Goal: Task Accomplishment & Management: Use online tool/utility

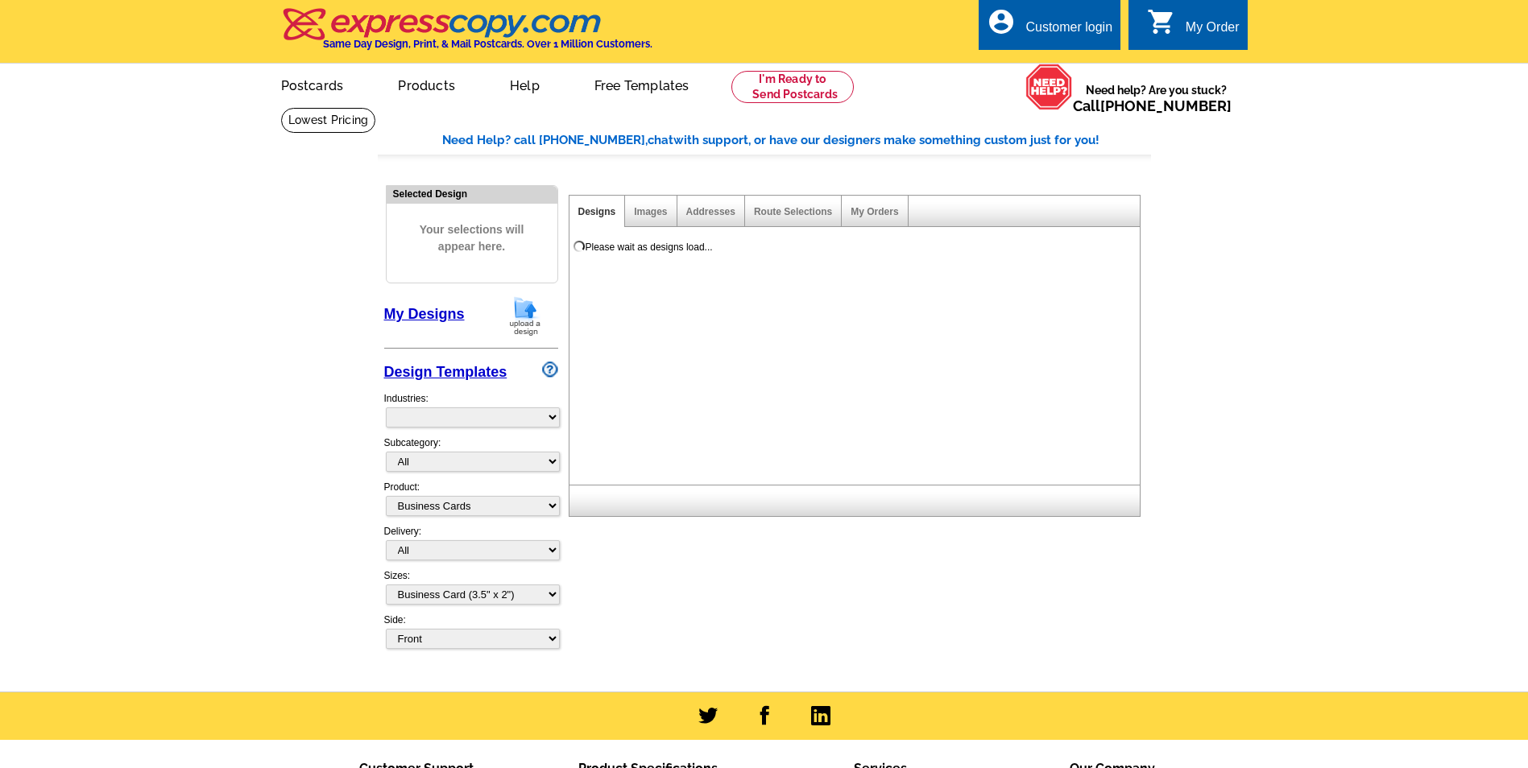
select select "3"
select select "5"
select select "973"
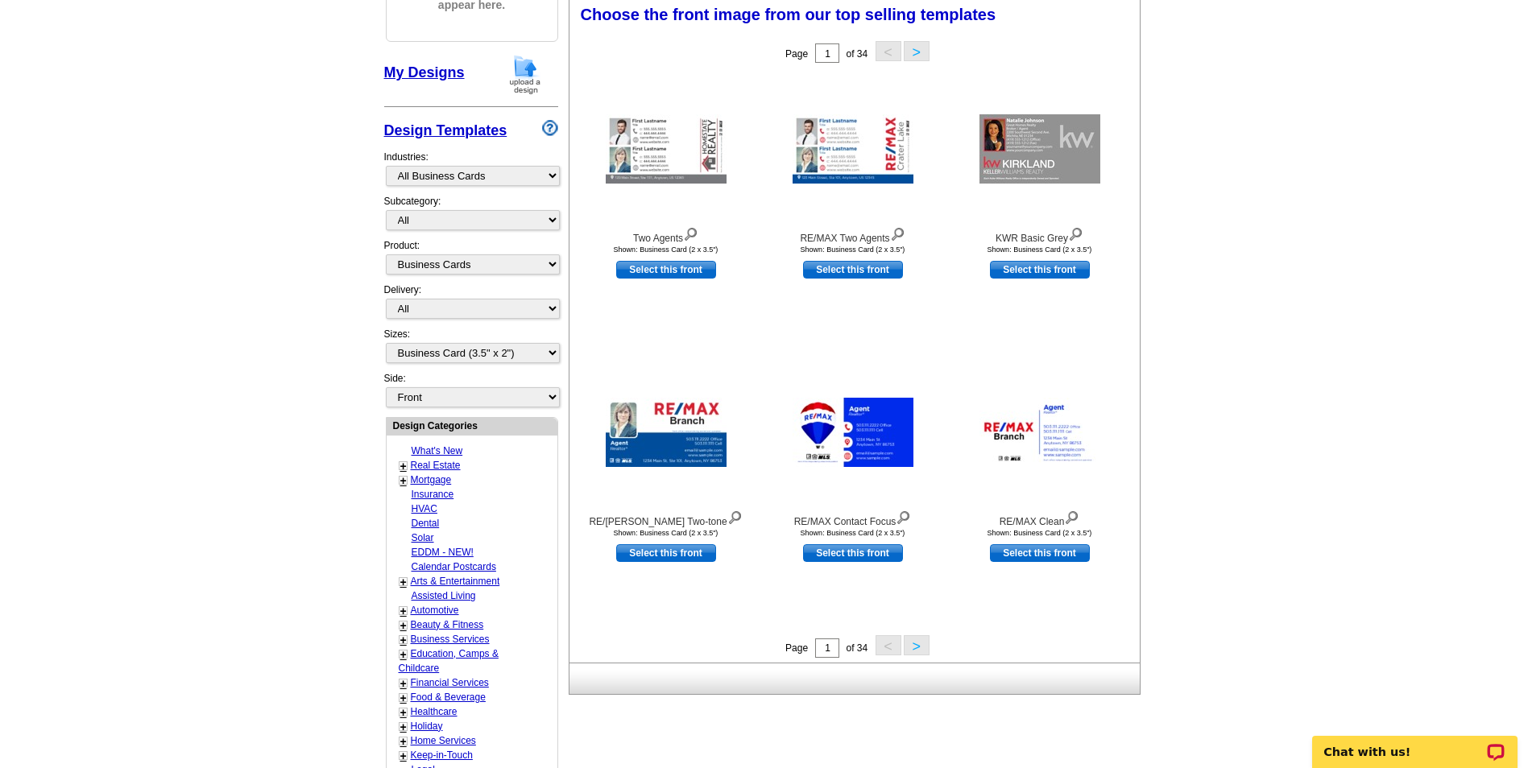
scroll to position [322, 0]
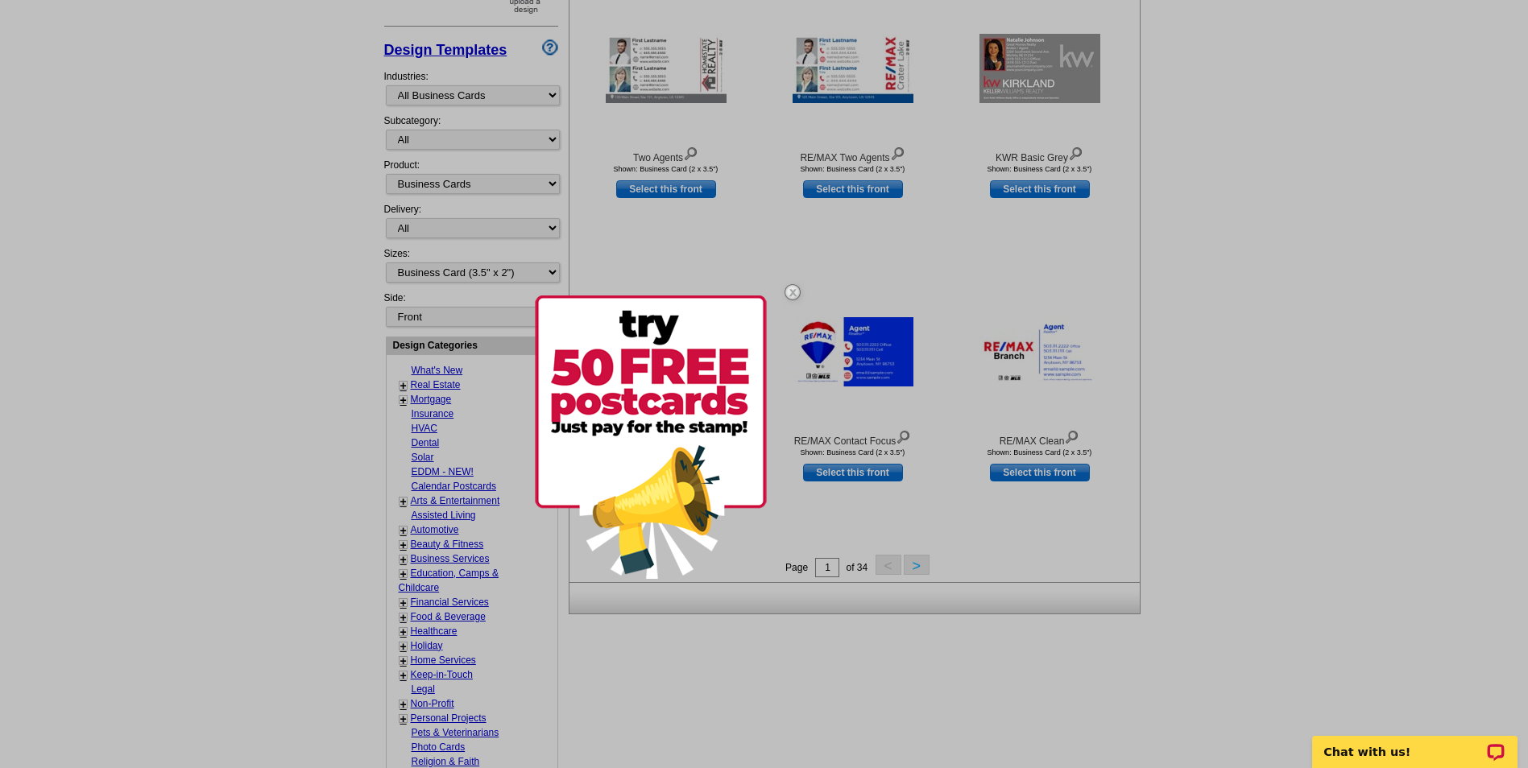
click at [915, 568] on div at bounding box center [764, 384] width 1528 height 768
click at [796, 290] on img at bounding box center [792, 292] width 47 height 47
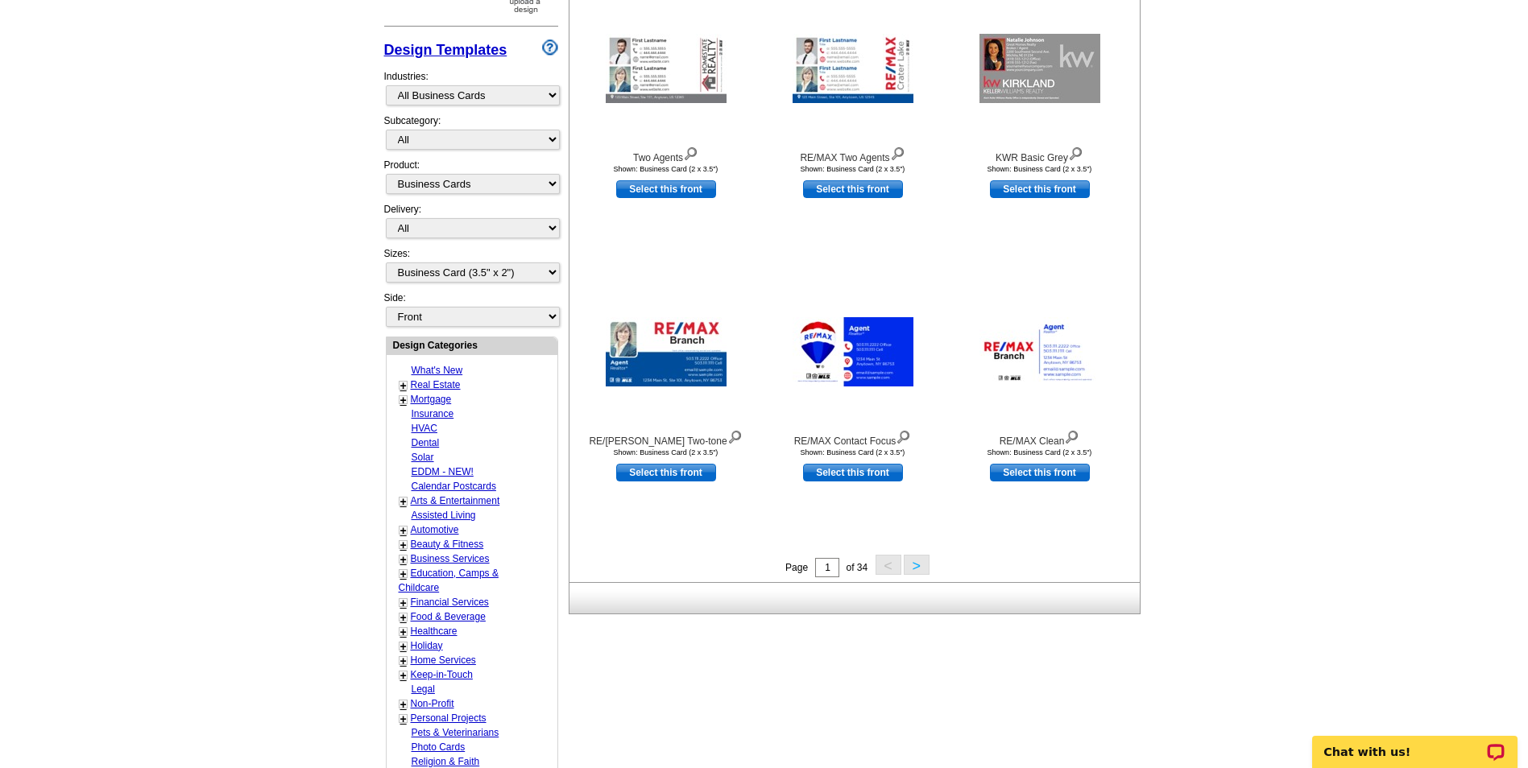
click at [922, 569] on button ">" at bounding box center [917, 565] width 26 height 20
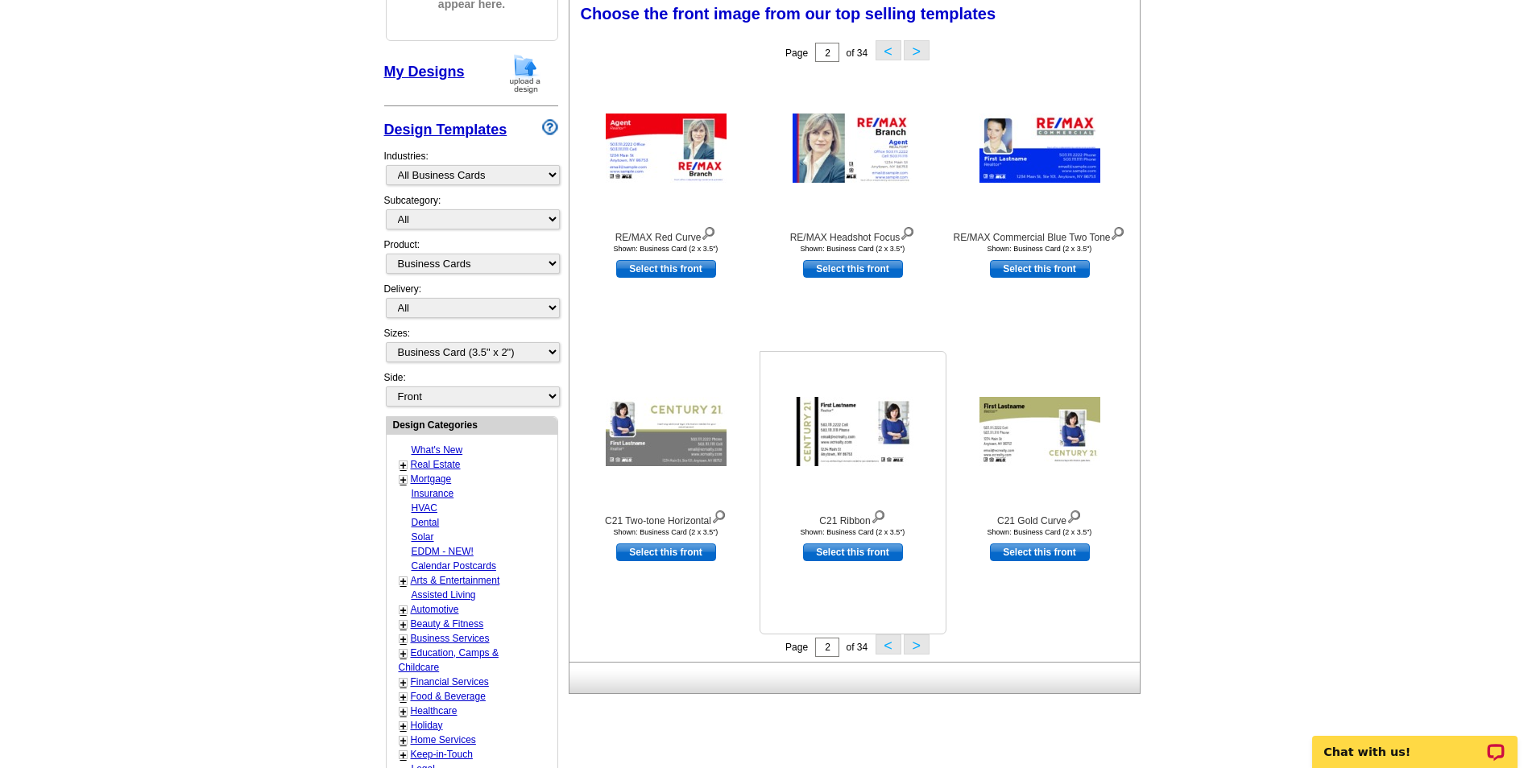
scroll to position [238, 0]
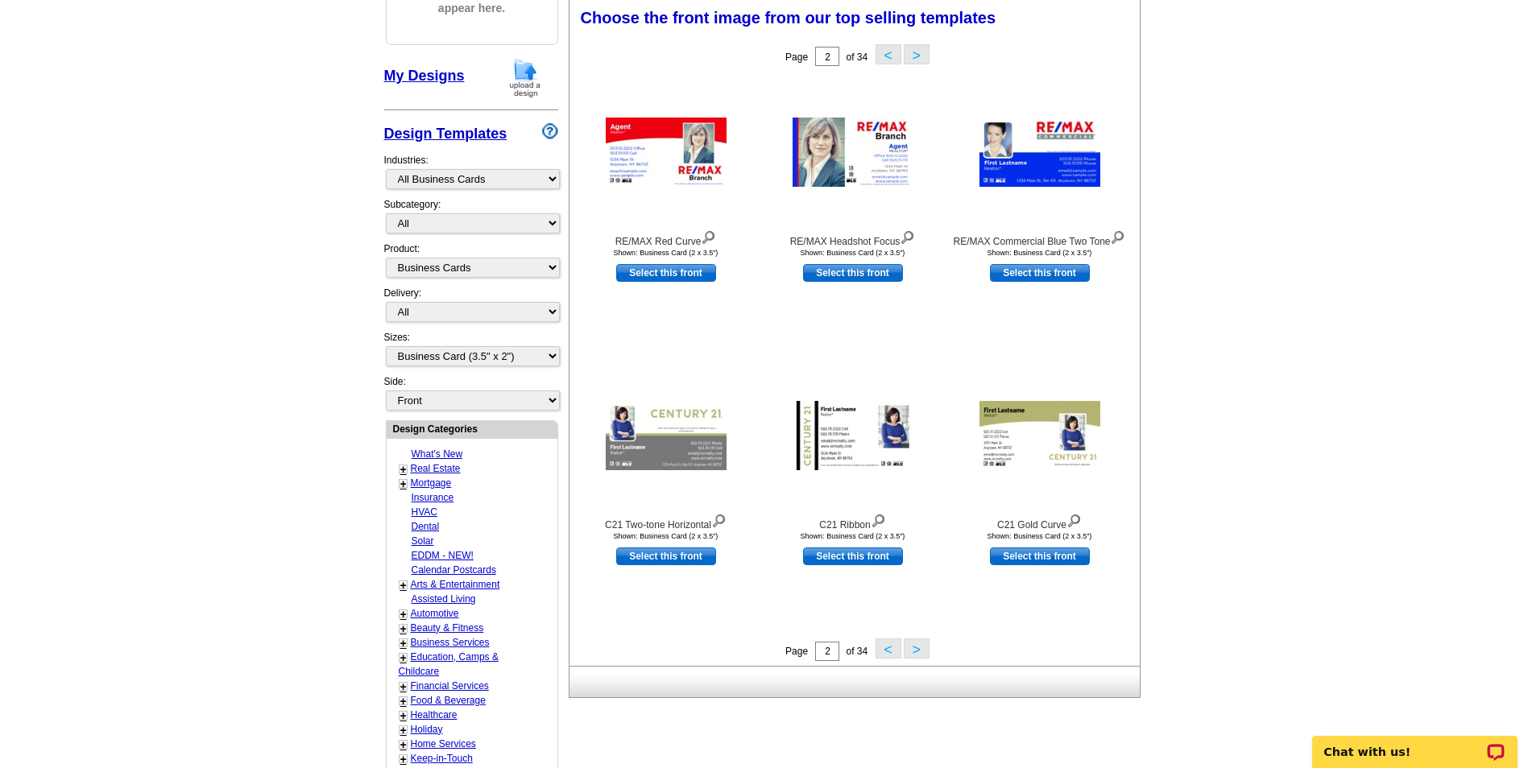
click at [921, 651] on button ">" at bounding box center [917, 649] width 26 height 20
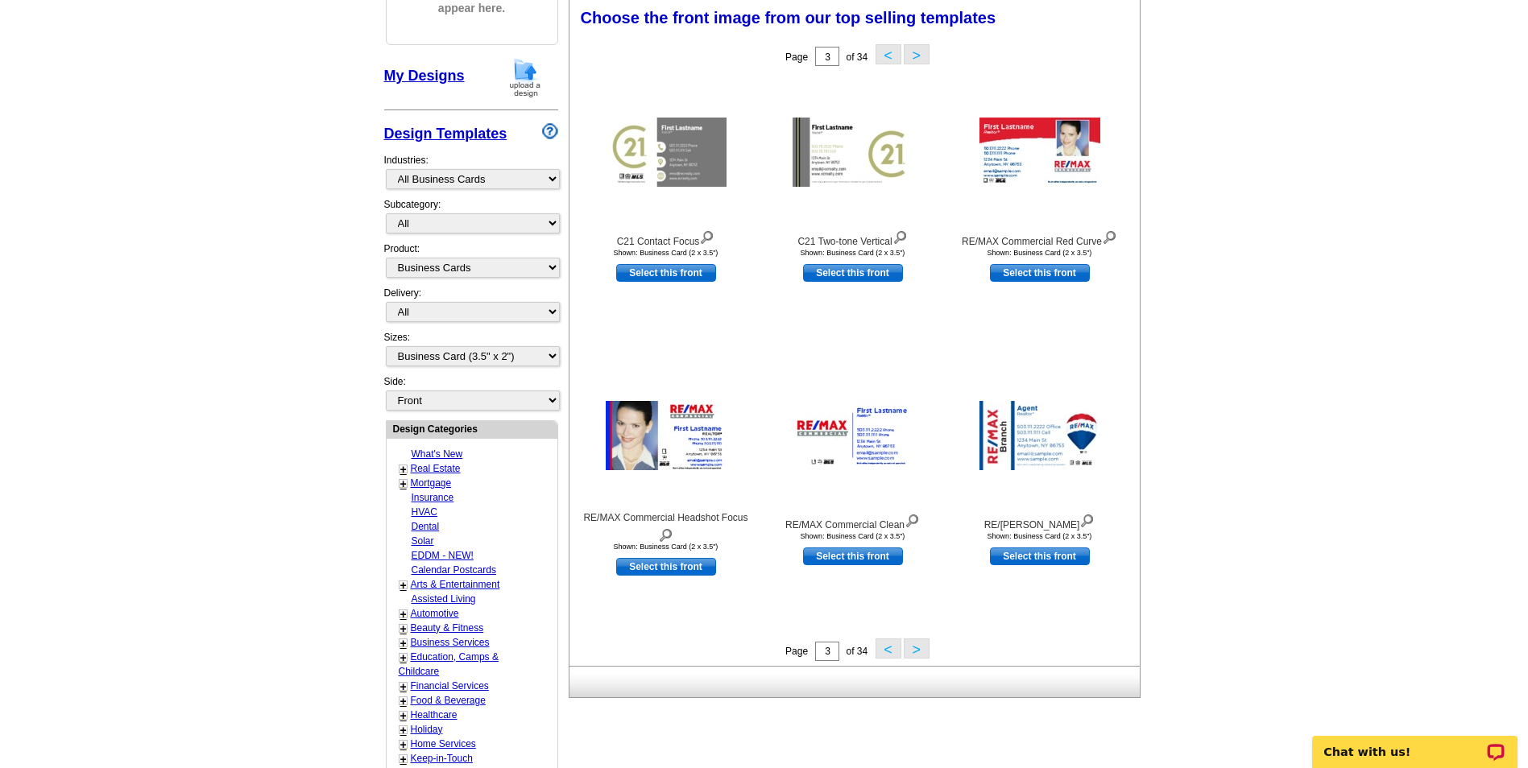
click at [921, 651] on button ">" at bounding box center [917, 649] width 26 height 20
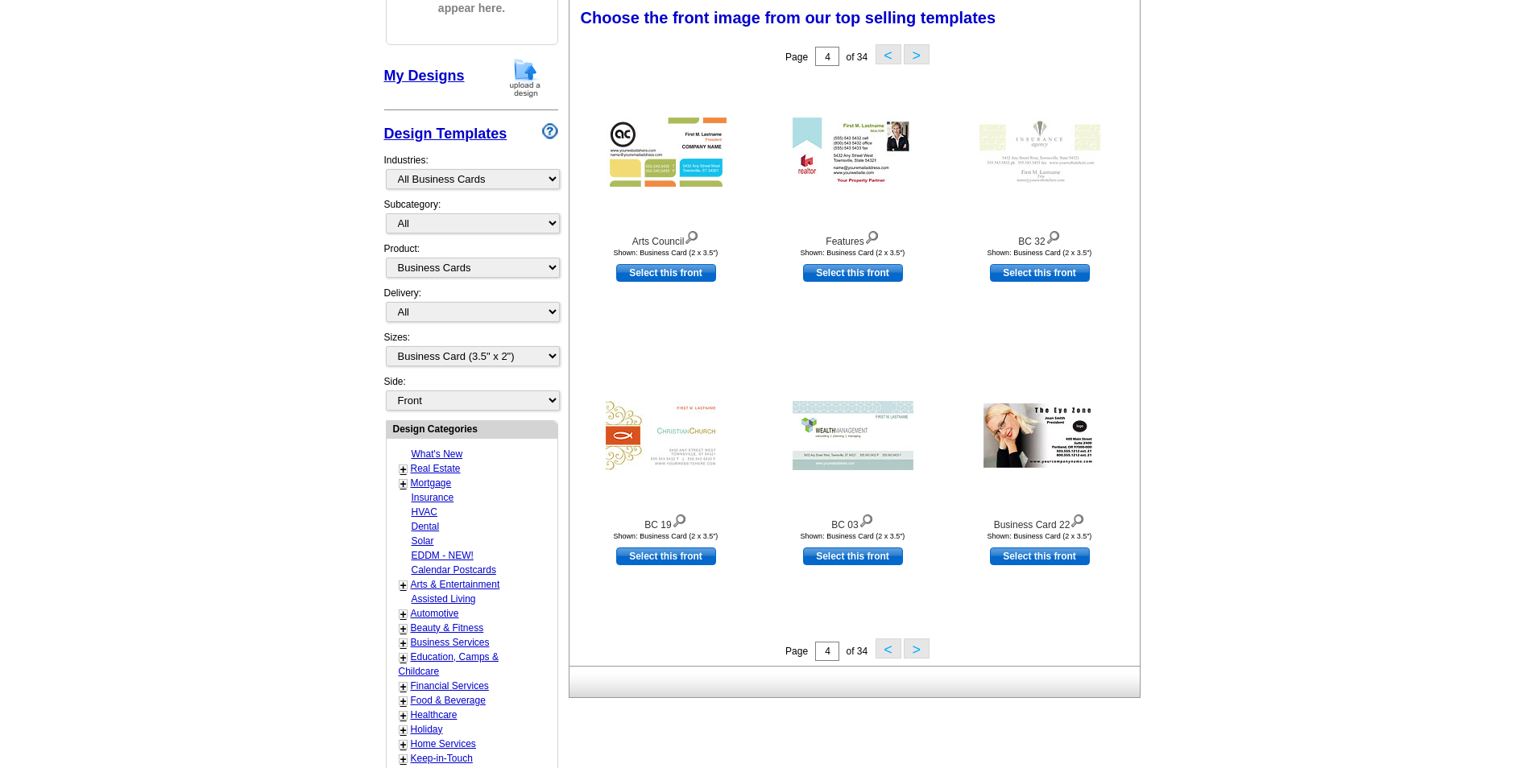
click at [914, 647] on button ">" at bounding box center [917, 649] width 26 height 20
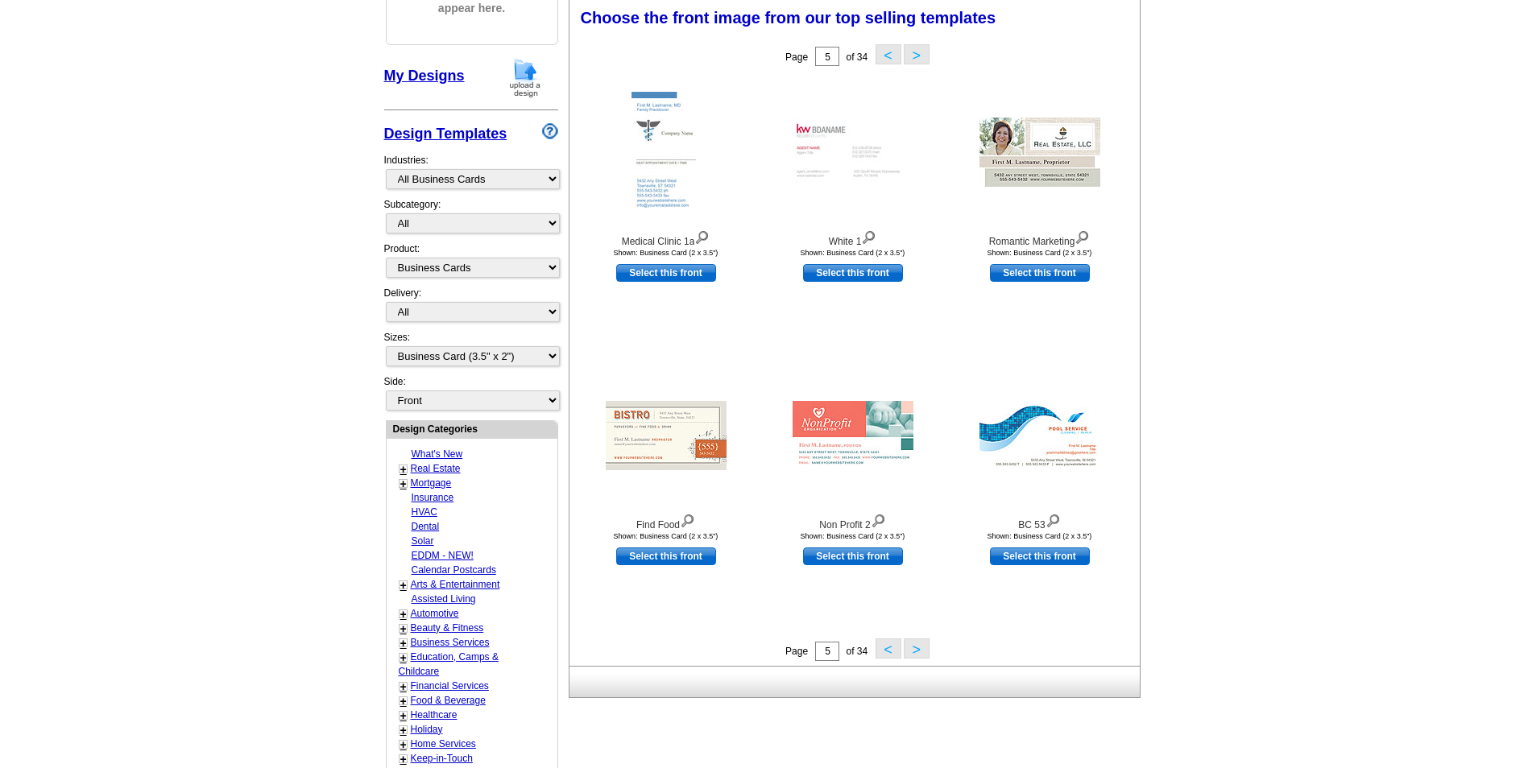
click at [908, 655] on button ">" at bounding box center [917, 649] width 26 height 20
